Goal: Task Accomplishment & Management: Use online tool/utility

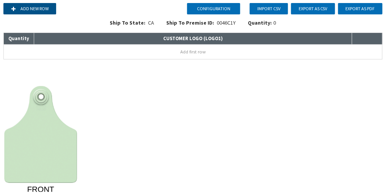
click at [20, 10] on button "Add new row" at bounding box center [29, 8] width 53 height 11
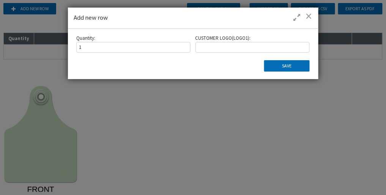
click at [218, 48] on input at bounding box center [252, 47] width 114 height 11
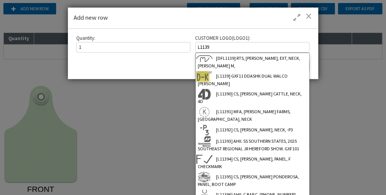
click at [221, 46] on input "L1139" at bounding box center [252, 47] width 114 height 11
type input "L11398"
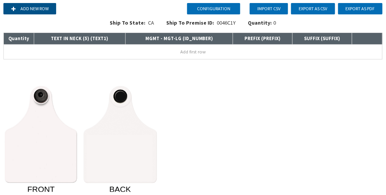
click at [35, 9] on button "Add new row" at bounding box center [29, 8] width 53 height 11
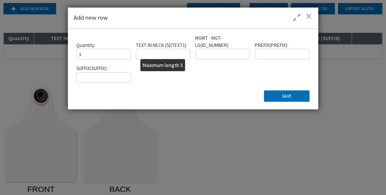
click at [153, 55] on input "text" at bounding box center [163, 54] width 55 height 11
type input "REZRE"
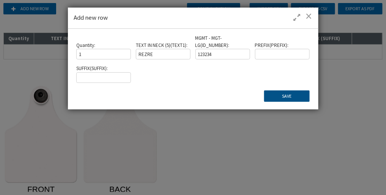
type input "123234"
click at [276, 92] on button "Save" at bounding box center [287, 96] width 46 height 11
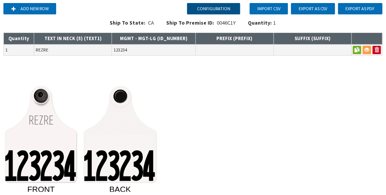
click at [227, 9] on button "Configuration" at bounding box center [213, 8] width 53 height 11
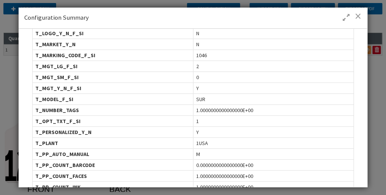
scroll to position [152, 0]
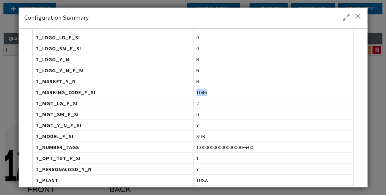
drag, startPoint x: 210, startPoint y: 88, endPoint x: 184, endPoint y: 86, distance: 25.8
click at [184, 87] on div "T_MARKING_CODE_F_SI 1046" at bounding box center [193, 92] width 322 height 11
